Goal: Task Accomplishment & Management: Use online tool/utility

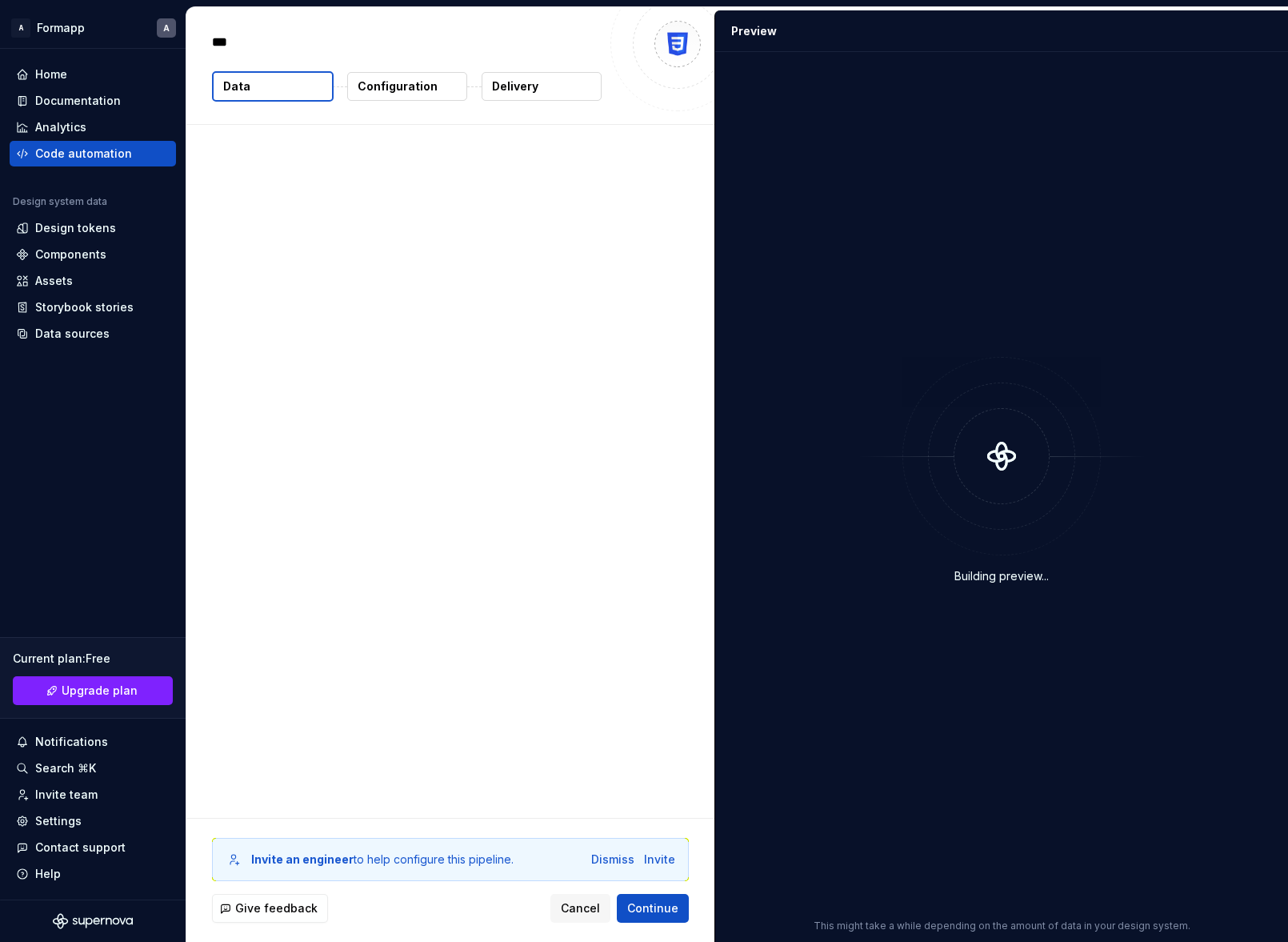
type textarea "*"
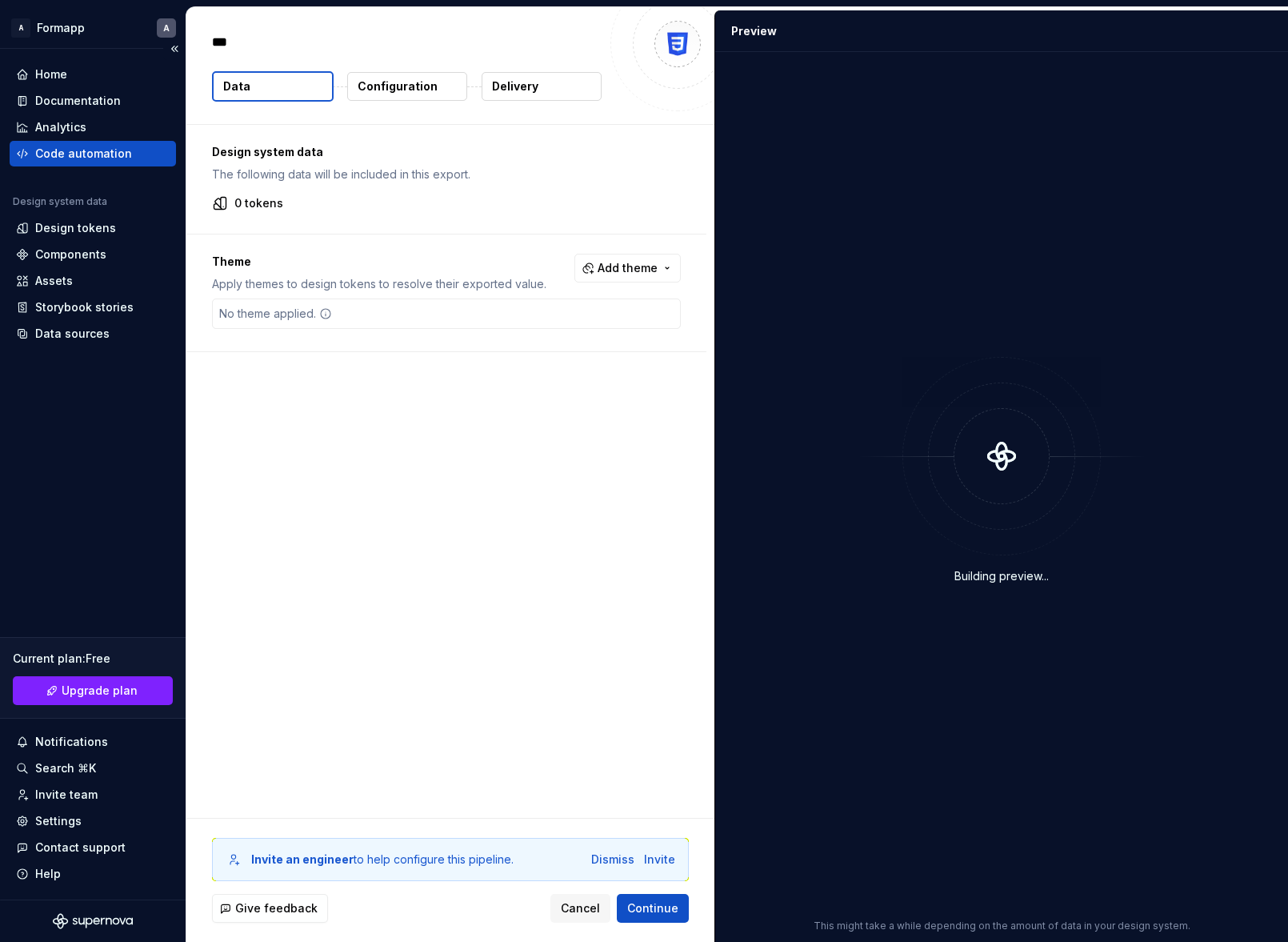
click at [88, 160] on div "Code automation" at bounding box center [84, 154] width 97 height 16
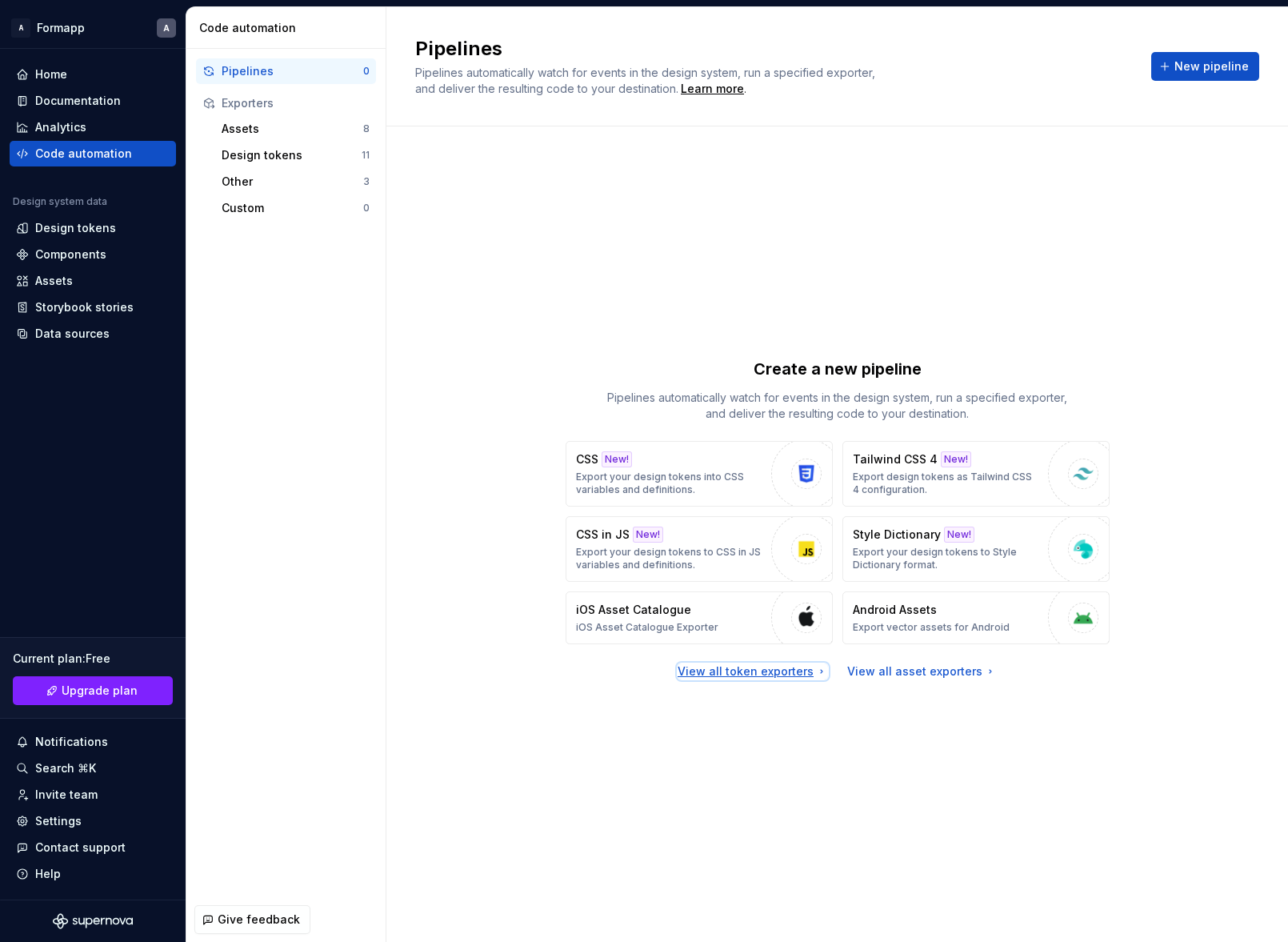
click at [798, 675] on div "View all token exporters" at bounding box center [753, 671] width 150 height 16
